Goal: Information Seeking & Learning: Learn about a topic

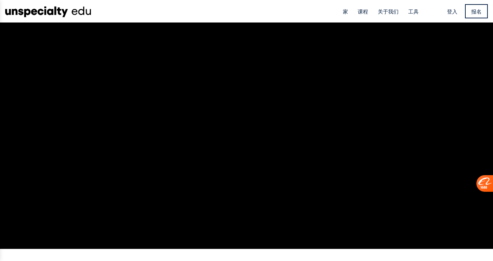
click at [360, 12] on font "课程" at bounding box center [363, 11] width 10 height 7
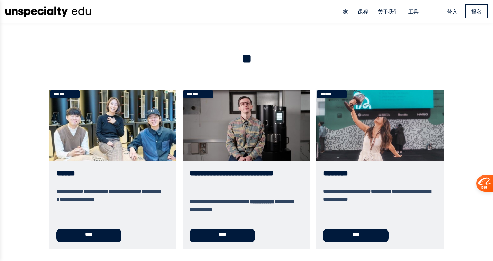
click at [365, 234] on link "********" at bounding box center [379, 169] width 127 height 159
